Goal: Navigation & Orientation: Find specific page/section

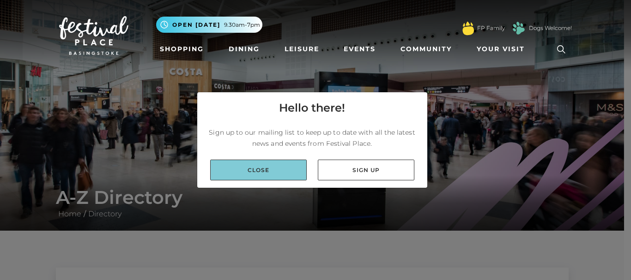
click at [277, 178] on link "Close" at bounding box center [258, 170] width 96 height 21
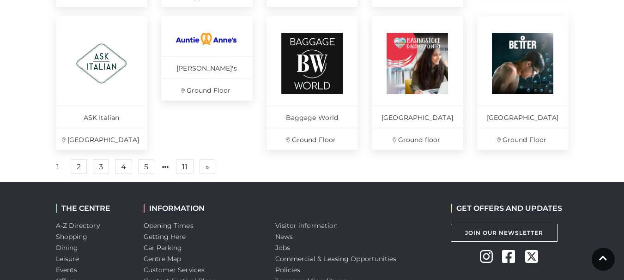
scroll to position [704, 0]
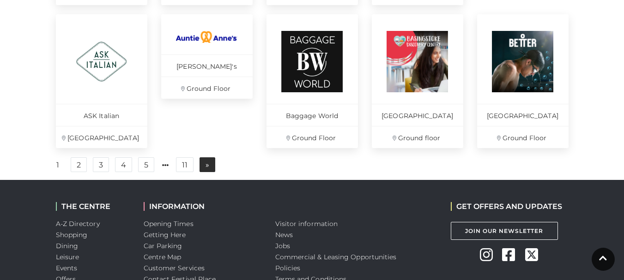
click at [204, 172] on link "» Next" at bounding box center [207, 164] width 16 height 15
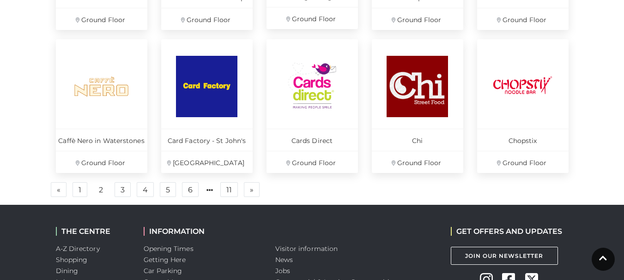
scroll to position [706, 0]
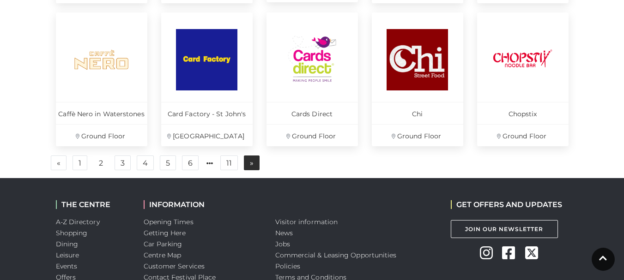
click at [253, 165] on link "» Next" at bounding box center [252, 163] width 16 height 15
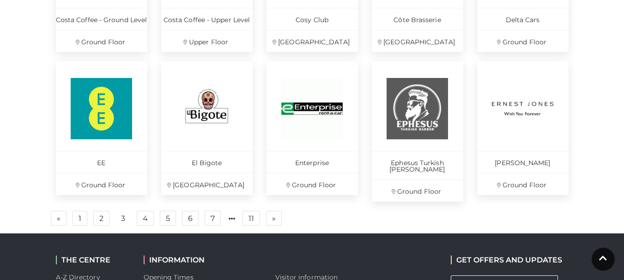
scroll to position [671, 0]
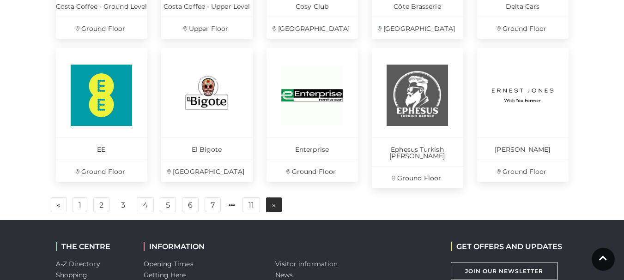
click at [272, 202] on span "»" at bounding box center [274, 205] width 4 height 6
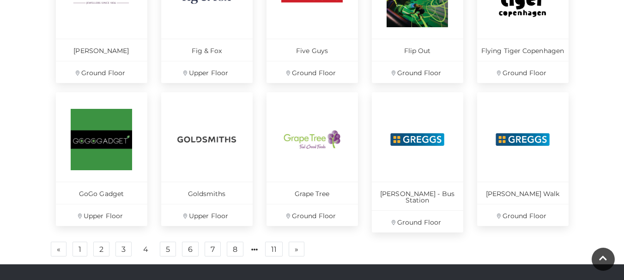
scroll to position [613, 0]
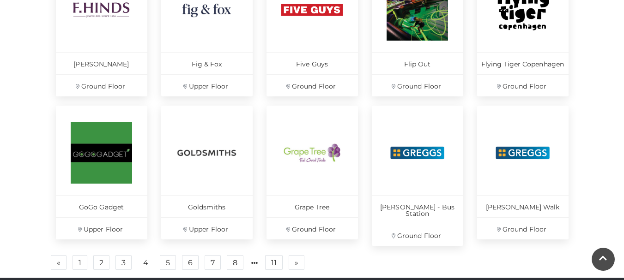
drag, startPoint x: 294, startPoint y: 258, endPoint x: 322, endPoint y: 251, distance: 29.6
click at [294, 258] on link "» Next" at bounding box center [297, 262] width 16 height 15
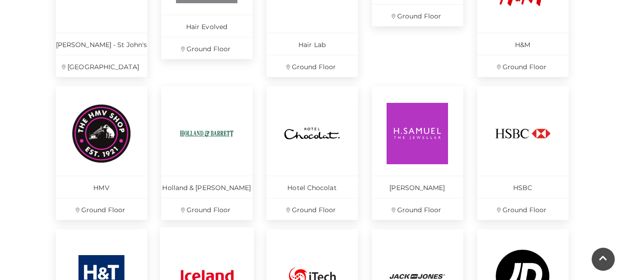
scroll to position [616, 0]
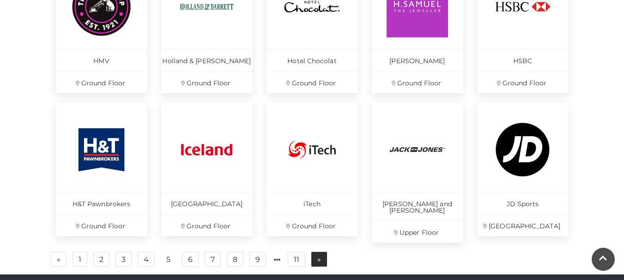
click at [319, 256] on span "»" at bounding box center [319, 259] width 4 height 6
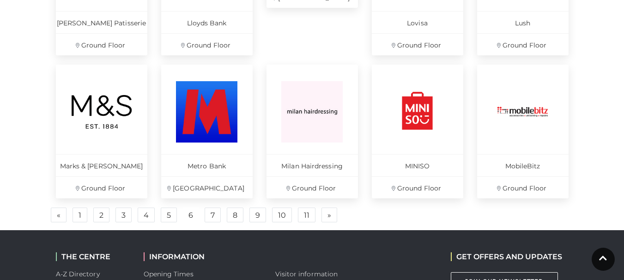
scroll to position [662, 0]
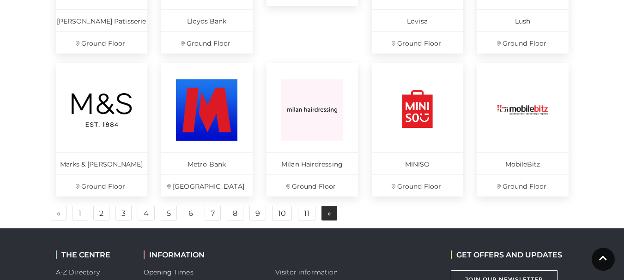
click at [334, 218] on link "» Next" at bounding box center [329, 213] width 16 height 15
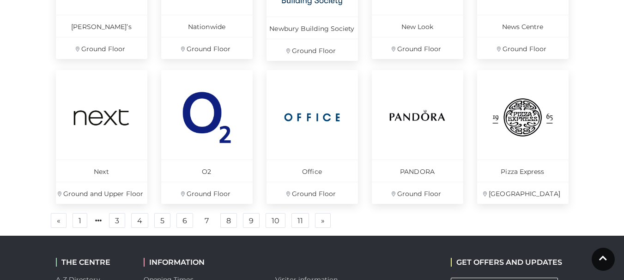
scroll to position [699, 0]
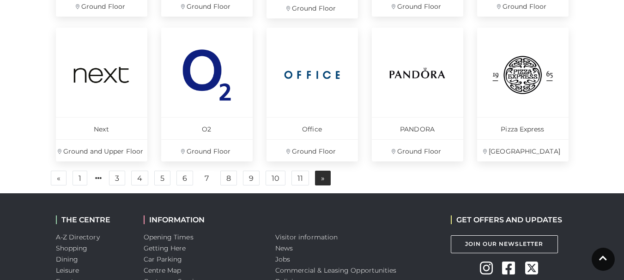
click at [327, 175] on link "» Next" at bounding box center [323, 178] width 16 height 15
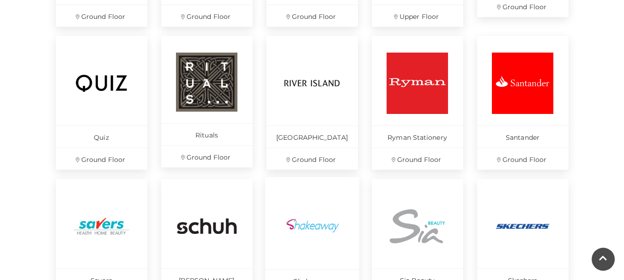
scroll to position [653, 0]
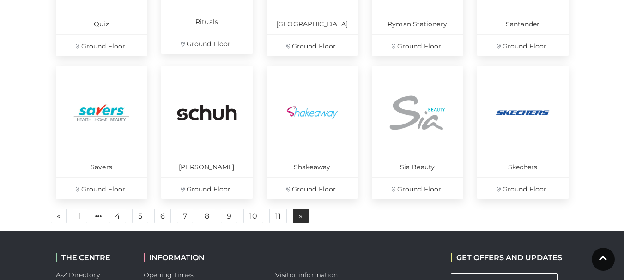
click at [296, 216] on link "» Next" at bounding box center [301, 216] width 16 height 15
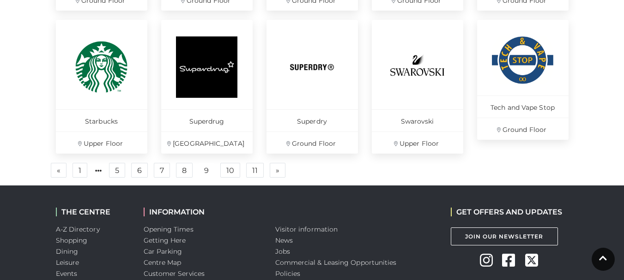
scroll to position [699, 0]
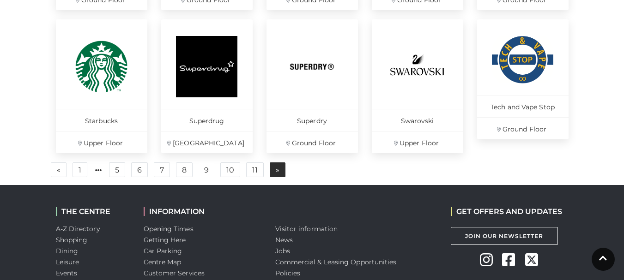
click at [278, 173] on span "»" at bounding box center [278, 170] width 4 height 6
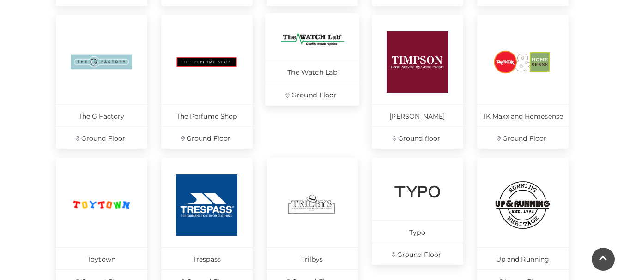
scroll to position [653, 0]
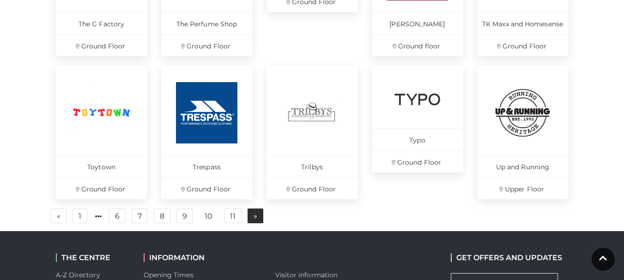
click at [255, 217] on span "»" at bounding box center [255, 216] width 4 height 6
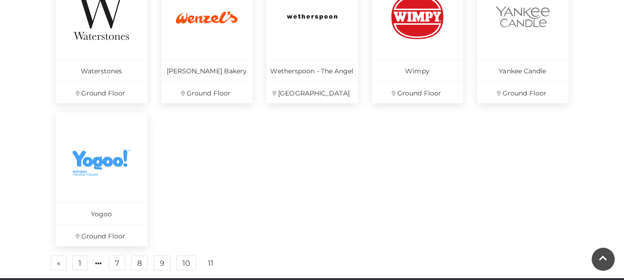
scroll to position [607, 0]
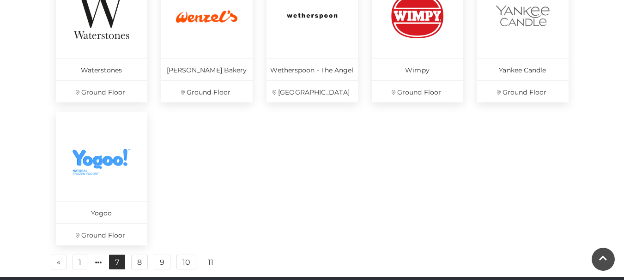
click at [113, 263] on link "7" at bounding box center [117, 262] width 16 height 15
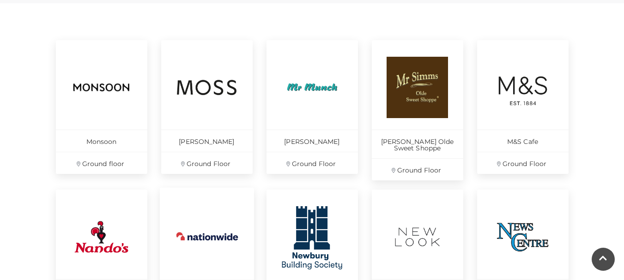
scroll to position [376, 0]
